Goal: Task Accomplishment & Management: Manage account settings

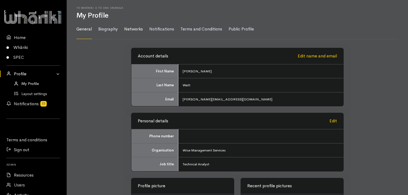
click at [132, 29] on link "Networks" at bounding box center [133, 30] width 19 height 20
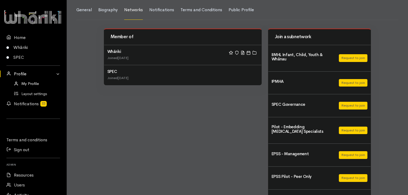
scroll to position [42, 0]
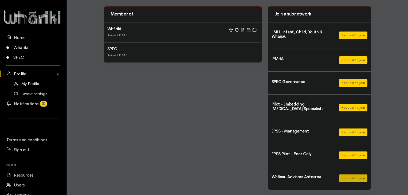
click at [353, 178] on button "Request to join" at bounding box center [353, 179] width 29 height 8
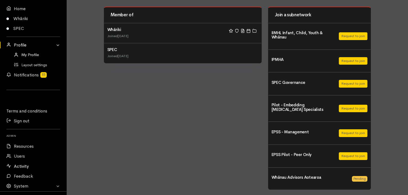
scroll to position [49, 0]
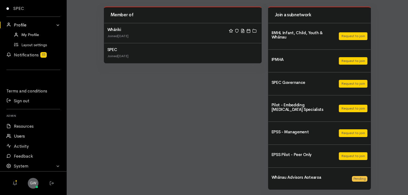
click at [20, 137] on link "Users" at bounding box center [33, 137] width 67 height 10
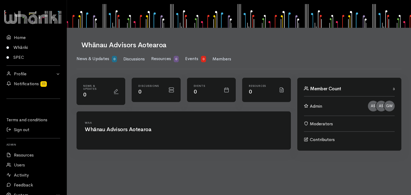
click at [294, 165] on body "× Customise your experience Color Scheme Overall light or dark presentation. Li…" at bounding box center [205, 97] width 411 height 195
click at [228, 59] on span "Members" at bounding box center [221, 59] width 19 height 6
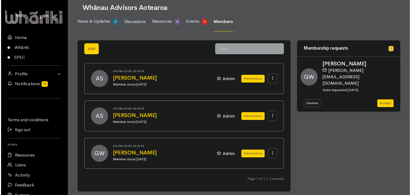
scroll to position [40, 0]
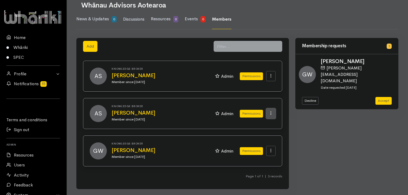
click at [274, 114] on button at bounding box center [271, 114] width 9 height 10
click at [246, 126] on button "Remove users membership" at bounding box center [241, 126] width 67 height 10
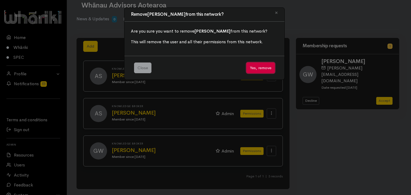
click at [259, 69] on button "Yes, remove" at bounding box center [260, 68] width 28 height 11
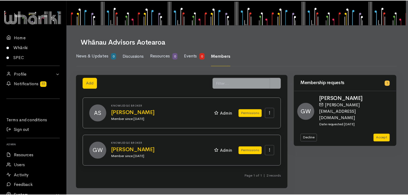
scroll to position [2, 0]
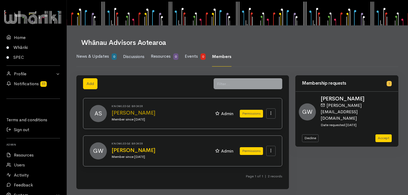
click at [125, 113] on h2 "[PERSON_NAME]" at bounding box center [160, 113] width 97 height 6
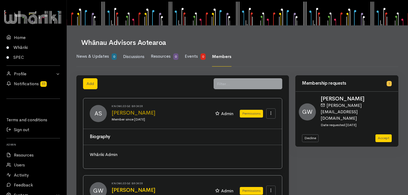
click at [169, 112] on h2 "[PERSON_NAME]" at bounding box center [160, 113] width 97 height 6
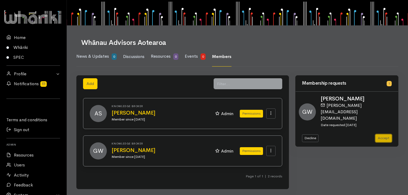
click at [385, 134] on button "Accept" at bounding box center [384, 138] width 16 height 8
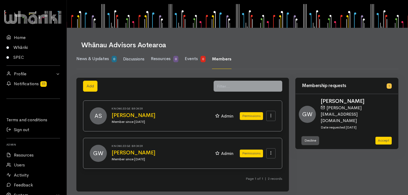
click at [312, 137] on button "Decline" at bounding box center [310, 141] width 17 height 8
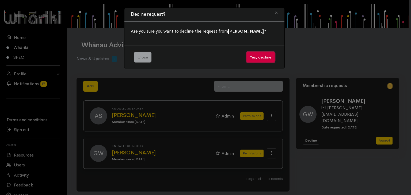
click at [257, 58] on button "Yes, decline" at bounding box center [260, 57] width 28 height 11
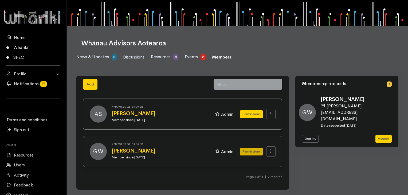
scroll to position [2, 0]
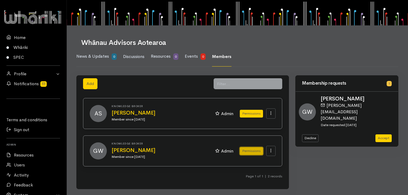
click at [253, 149] on button "Permissions" at bounding box center [251, 151] width 23 height 8
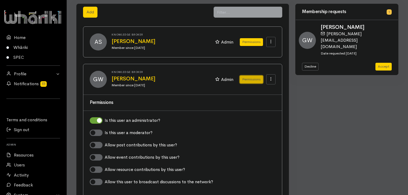
scroll to position [25, 0]
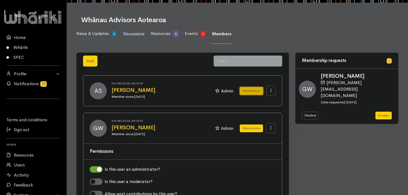
click at [254, 89] on button "Permissions" at bounding box center [251, 91] width 23 height 8
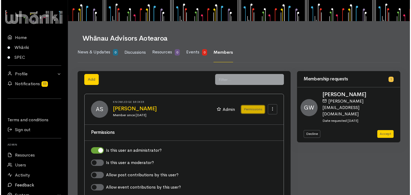
scroll to position [27, 0]
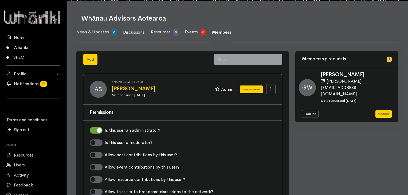
drag, startPoint x: 70, startPoint y: 175, endPoint x: 68, endPoint y: 172, distance: 3.9
click at [20, 74] on link "Profile" at bounding box center [33, 74] width 67 height 10
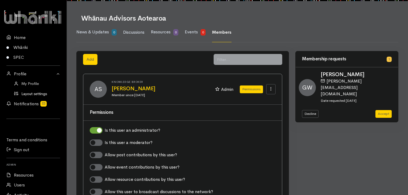
click at [22, 95] on link "Layout settings" at bounding box center [33, 94] width 67 height 10
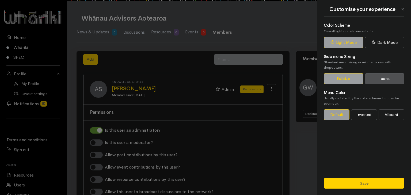
click at [379, 80] on label "Icons" at bounding box center [385, 78] width 40 height 11
click at [379, 79] on input "Icons" at bounding box center [380, 77] width 3 height 3
radio input "true"
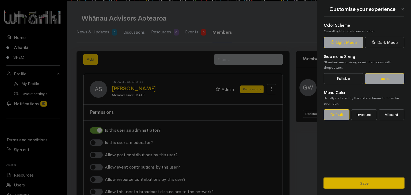
click at [377, 183] on button "Save" at bounding box center [363, 183] width 80 height 11
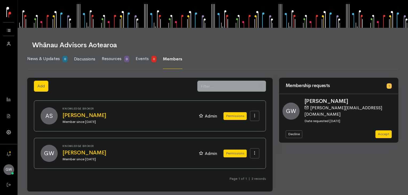
click at [11, 31] on icon at bounding box center [8, 31] width 7 height 7
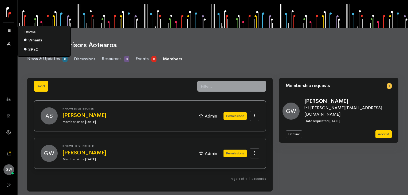
click at [10, 30] on icon at bounding box center [8, 31] width 7 height 7
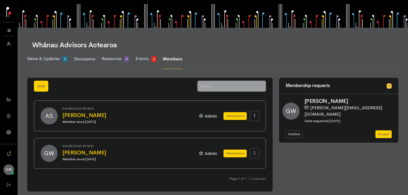
click at [5, 30] on icon at bounding box center [8, 31] width 7 height 7
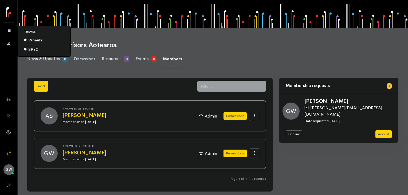
click at [5, 30] on icon at bounding box center [8, 31] width 7 height 7
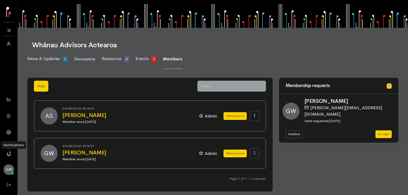
click at [9, 154] on icon at bounding box center [8, 154] width 7 height 7
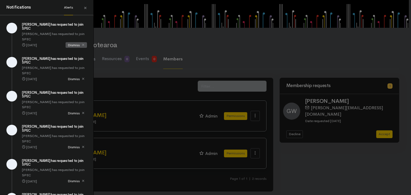
click at [69, 46] on span "Dismiss" at bounding box center [75, 45] width 21 height 6
click at [68, 45] on span "Dismiss" at bounding box center [75, 45] width 21 height 6
click at [68, 42] on span "Dismiss" at bounding box center [75, 45] width 21 height 6
click at [68, 43] on span "Dismiss" at bounding box center [75, 45] width 21 height 6
click at [69, 43] on span "Dismiss" at bounding box center [75, 45] width 21 height 6
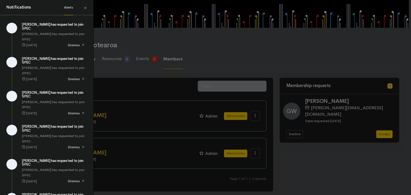
click at [69, 43] on span "Dismiss" at bounding box center [75, 45] width 21 height 6
click at [70, 42] on span "Dismiss" at bounding box center [75, 45] width 21 height 6
click at [68, 178] on span "Dismiss" at bounding box center [75, 181] width 21 height 6
click at [65, 178] on span "Dismiss" at bounding box center [75, 181] width 21 height 6
click at [66, 178] on span "Dismiss" at bounding box center [75, 181] width 21 height 6
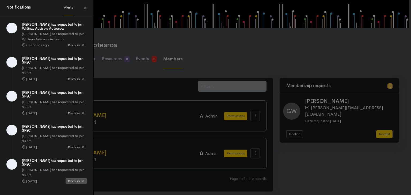
click at [70, 178] on span "Dismiss" at bounding box center [75, 181] width 21 height 6
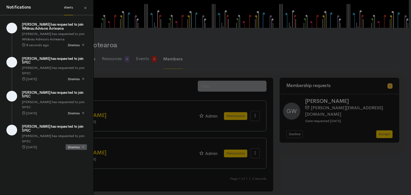
click at [70, 144] on span "Dismiss" at bounding box center [75, 147] width 21 height 6
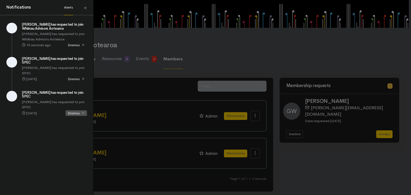
click at [68, 110] on span "Dismiss" at bounding box center [75, 113] width 21 height 6
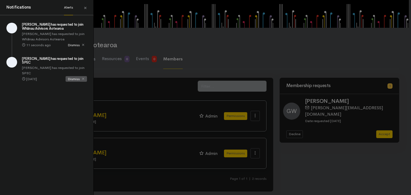
click at [73, 76] on span "Dismiss" at bounding box center [75, 79] width 21 height 6
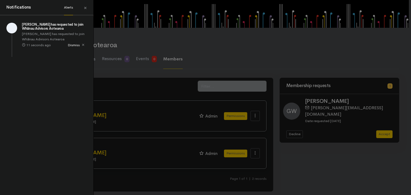
click at [347, 169] on div "Notifications Alerts × Emma Campbell has requested to join Whānau Advisors Aote…" at bounding box center [205, 97] width 411 height 195
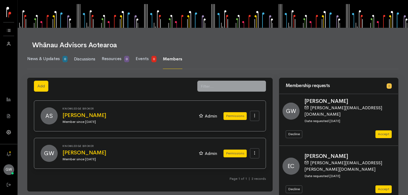
scroll to position [2, 0]
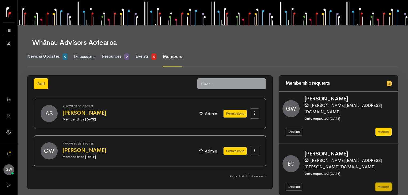
click at [383, 183] on button "Accept" at bounding box center [384, 187] width 16 height 8
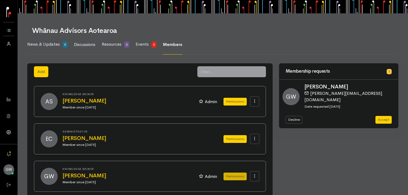
scroll to position [40, 0]
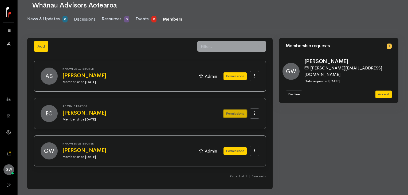
click at [238, 114] on button "Permissions" at bounding box center [235, 114] width 23 height 8
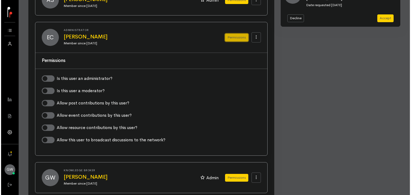
scroll to position [120, 0]
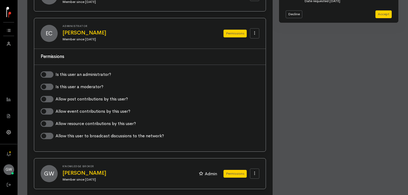
click at [56, 73] on label "Is this user an administrator?" at bounding box center [84, 74] width 56 height 6
click at [45, 73] on input "Is this user an administrator?" at bounding box center [43, 73] width 4 height 5
checkbox input "true"
click at [7, 32] on icon at bounding box center [8, 31] width 7 height 7
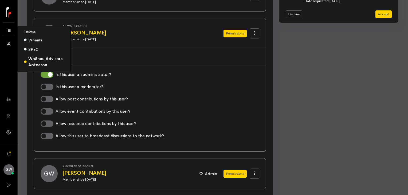
click at [7, 32] on icon at bounding box center [8, 31] width 7 height 7
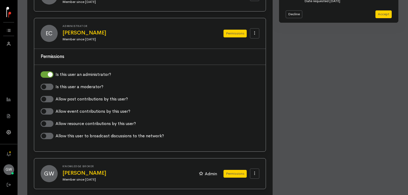
click at [349, 116] on div "Membership requests 1 GW [PERSON_NAME] [PERSON_NAME][EMAIL_ADDRESS][DOMAIN_NAME…" at bounding box center [339, 88] width 126 height 261
click at [24, 72] on div "Add AS Knowledge Broker Admin EC" at bounding box center [213, 88] width 391 height 261
click at [10, 31] on icon at bounding box center [8, 31] width 7 height 7
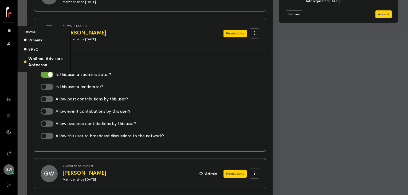
click at [27, 123] on div "Add AS Knowledge Broker" at bounding box center [150, 88] width 252 height 261
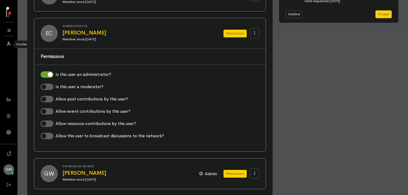
click at [8, 44] on icon at bounding box center [8, 44] width 7 height 7
click at [31, 64] on link "Layout settings" at bounding box center [40, 63] width 45 height 10
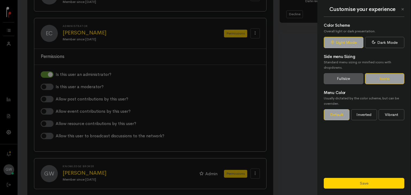
click at [343, 82] on label "Fullsize" at bounding box center [343, 78] width 40 height 11
click at [340, 79] on input "Fullsize" at bounding box center [338, 77] width 3 height 3
radio input "true"
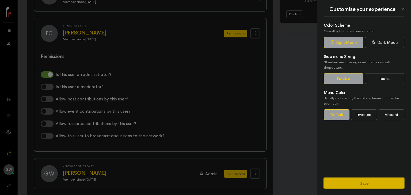
click at [366, 184] on button "Save" at bounding box center [363, 183] width 80 height 11
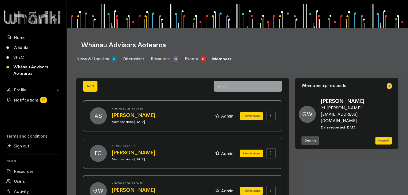
click at [313, 137] on button "Decline" at bounding box center [310, 141] width 17 height 8
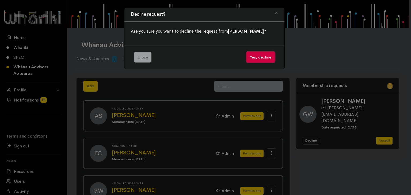
click at [254, 59] on button "Yes, decline" at bounding box center [260, 57] width 28 height 11
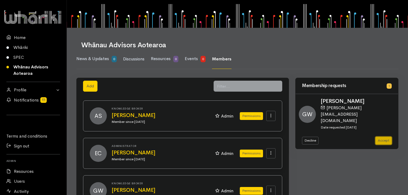
click at [384, 137] on button "Accept" at bounding box center [384, 141] width 16 height 8
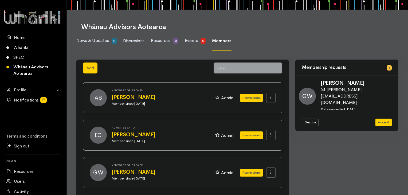
scroll to position [40, 0]
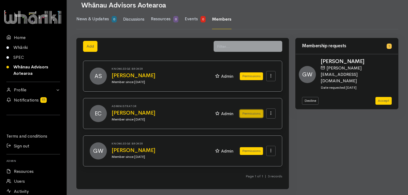
click at [247, 113] on button "Permissions" at bounding box center [251, 114] width 23 height 8
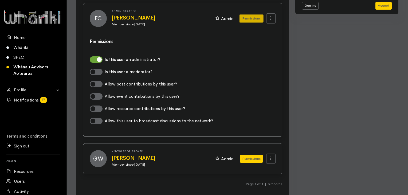
scroll to position [143, 0]
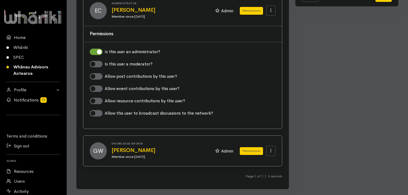
drag, startPoint x: 126, startPoint y: 167, endPoint x: 128, endPoint y: 173, distance: 6.5
click at [126, 167] on div "AS Knowledge Broker [PERSON_NAME] Member since [DATE] Admin Permissions EC" at bounding box center [182, 70] width 199 height 225
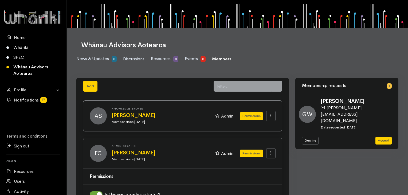
scroll to position [0, 0]
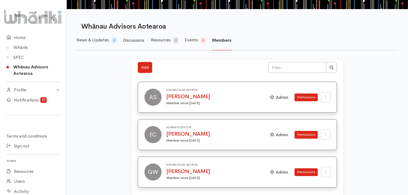
scroll to position [40, 0]
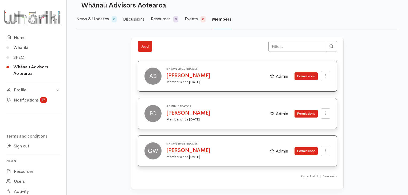
click at [24, 71] on link "Whānau Advisors Aotearoa" at bounding box center [33, 70] width 67 height 16
